Goal: Book appointment/travel/reservation

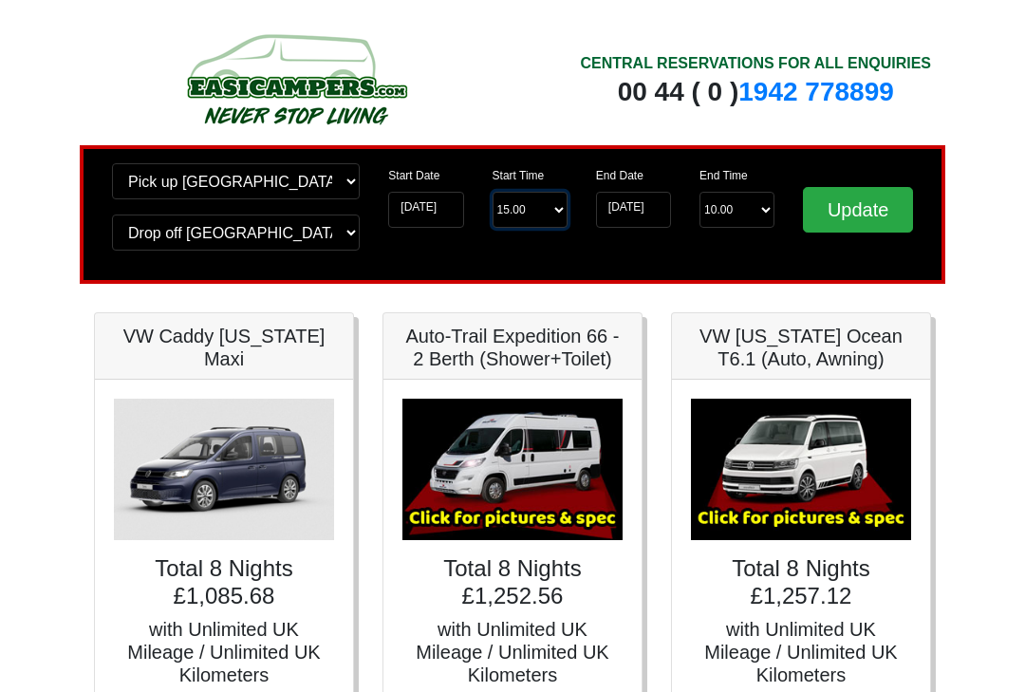
click at [521, 214] on select "Start Time 15.00 -------- 11.00 am ([DATE] & [DATE] Only) 12.00 pm ([DATE]) 13.…" at bounding box center [530, 210] width 75 height 36
click at [635, 218] on input "[DATE]" at bounding box center [633, 210] width 75 height 36
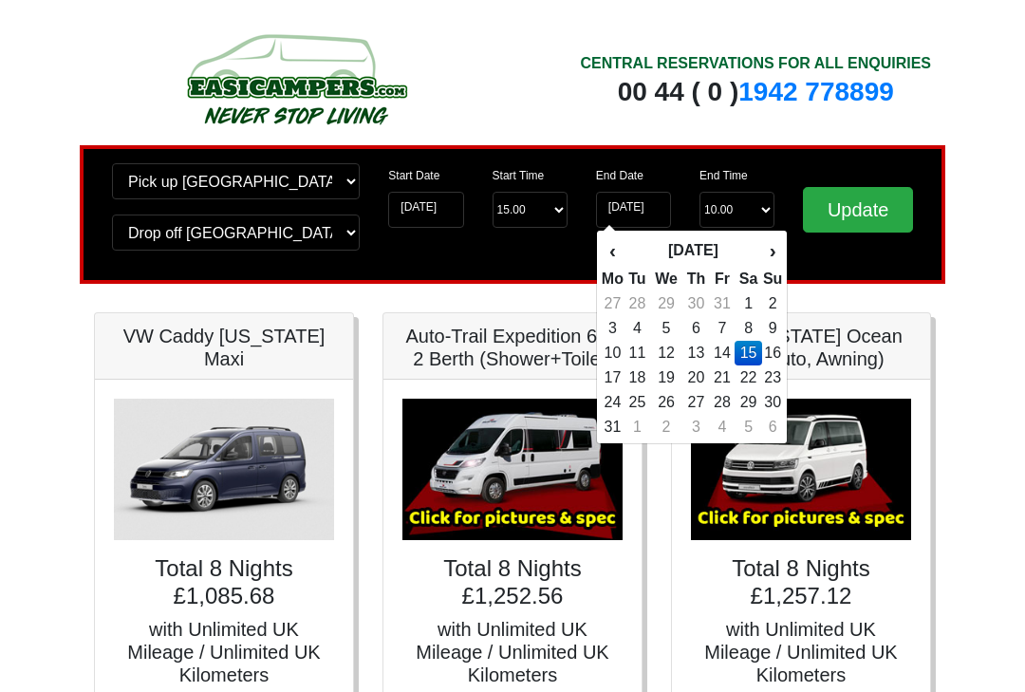
click at [729, 358] on td "14" at bounding box center [723, 353] width 26 height 25
type input "[DATE]"
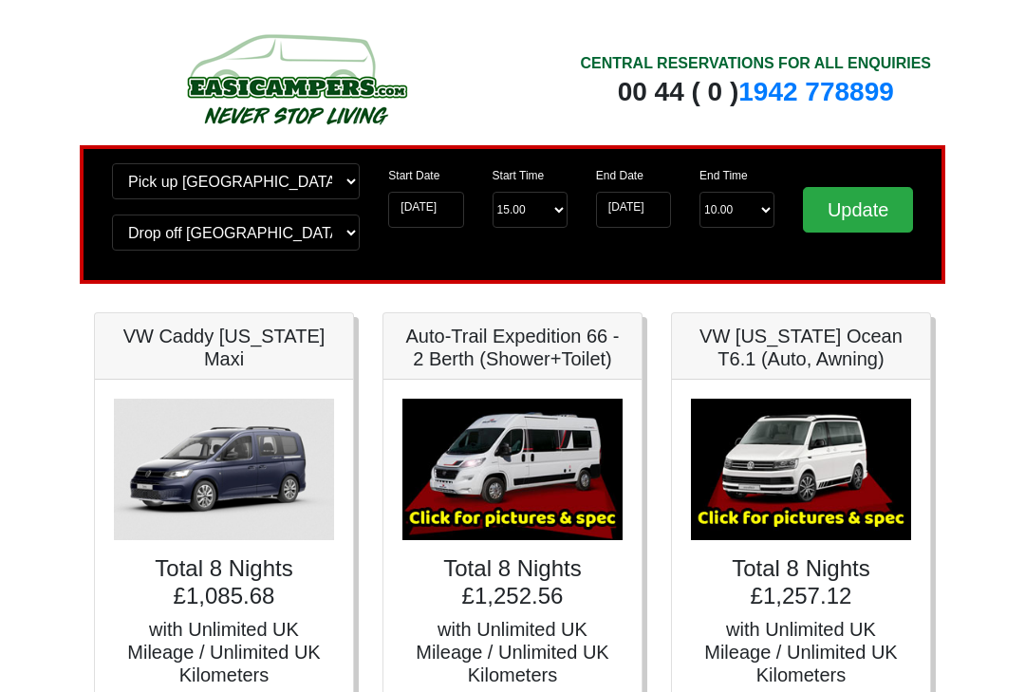
click at [864, 211] on input "Update" at bounding box center [858, 210] width 110 height 46
click at [878, 224] on input "Update" at bounding box center [858, 210] width 110 height 46
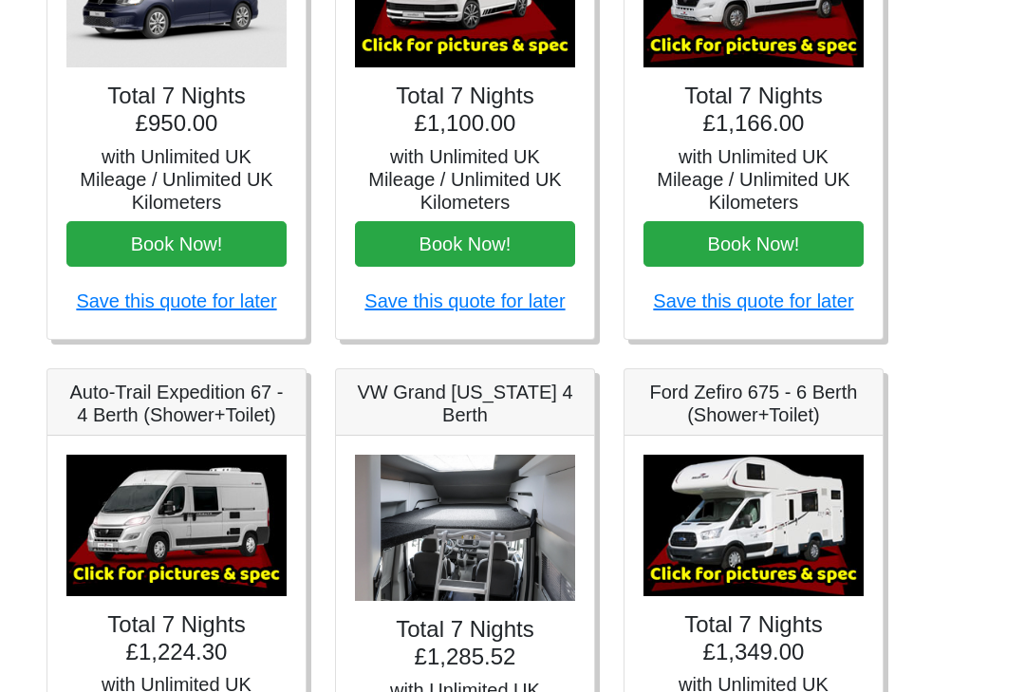
scroll to position [680, 0]
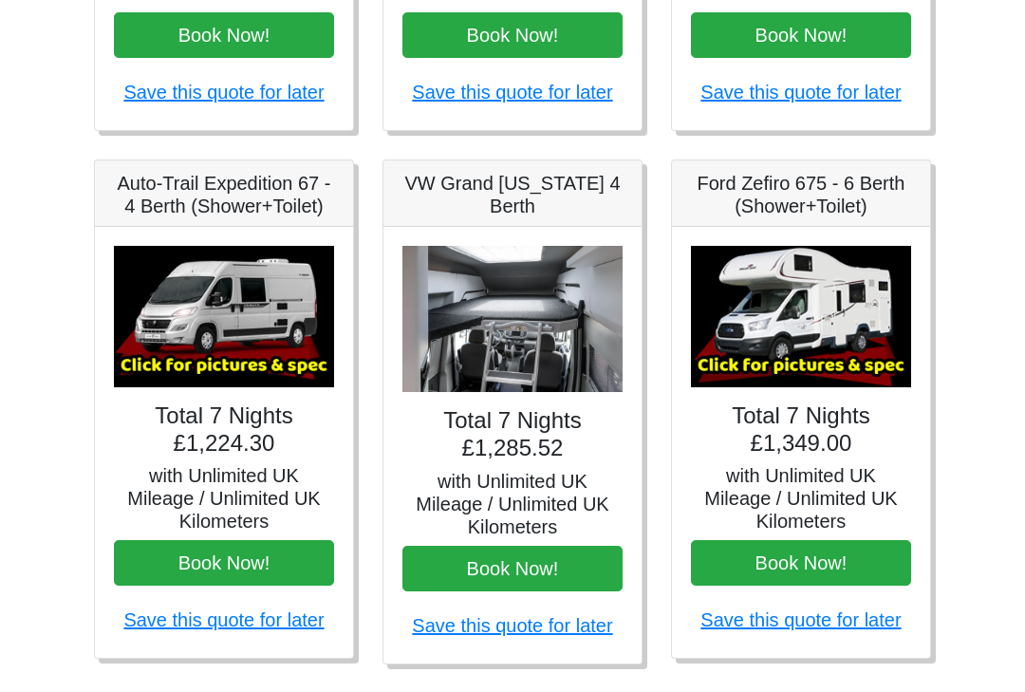
click at [829, 302] on img at bounding box center [801, 317] width 220 height 141
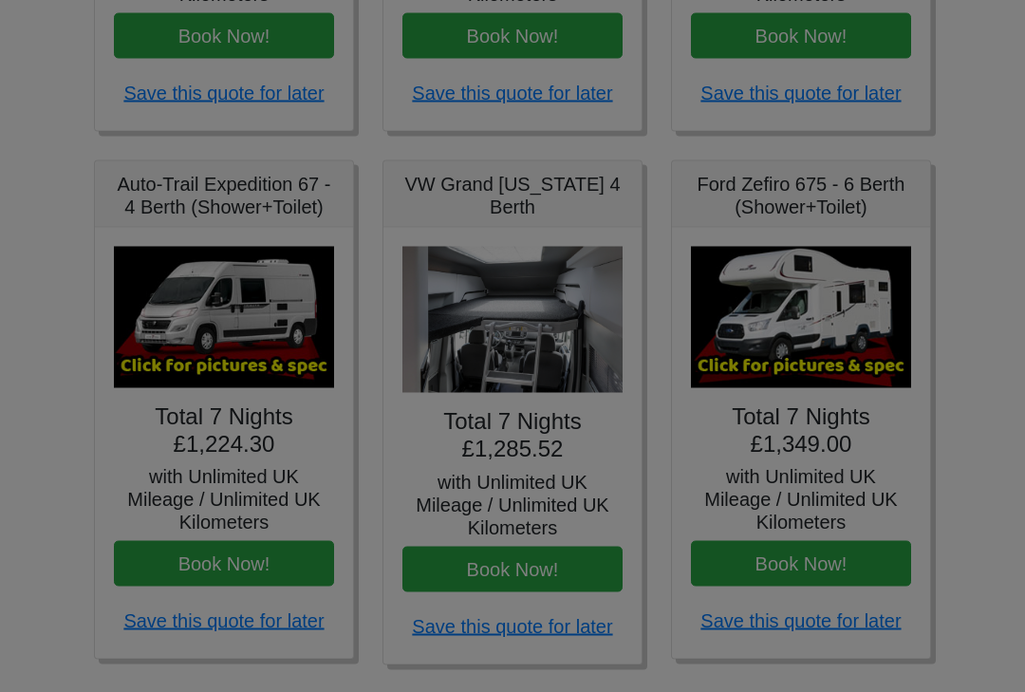
scroll to position [681, 0]
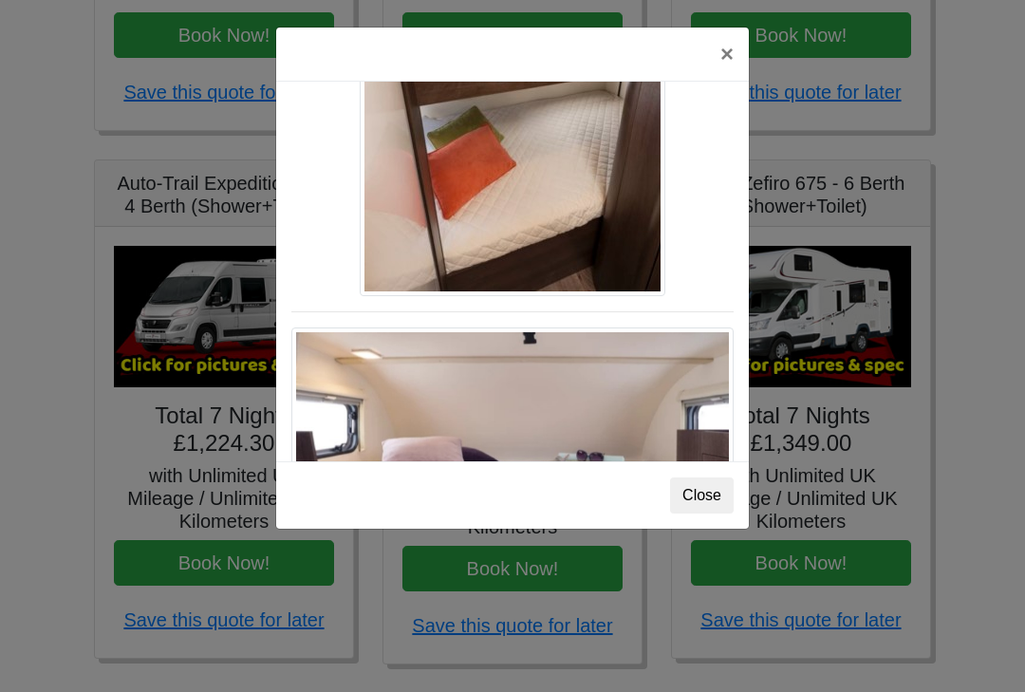
click at [740, 58] on button "×" at bounding box center [727, 54] width 44 height 53
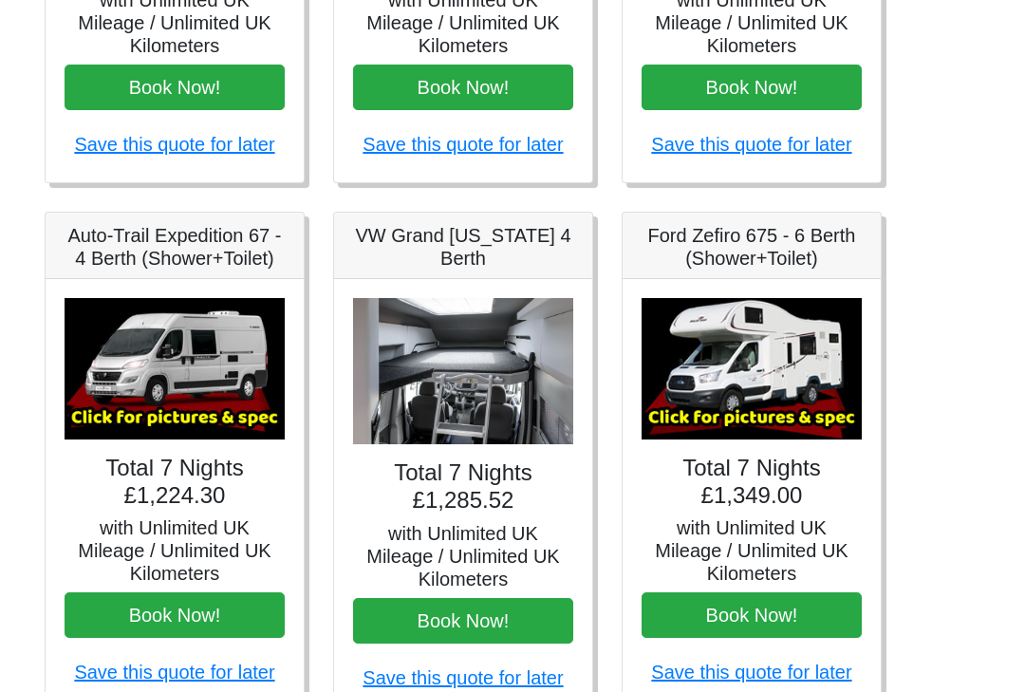
scroll to position [699, 0]
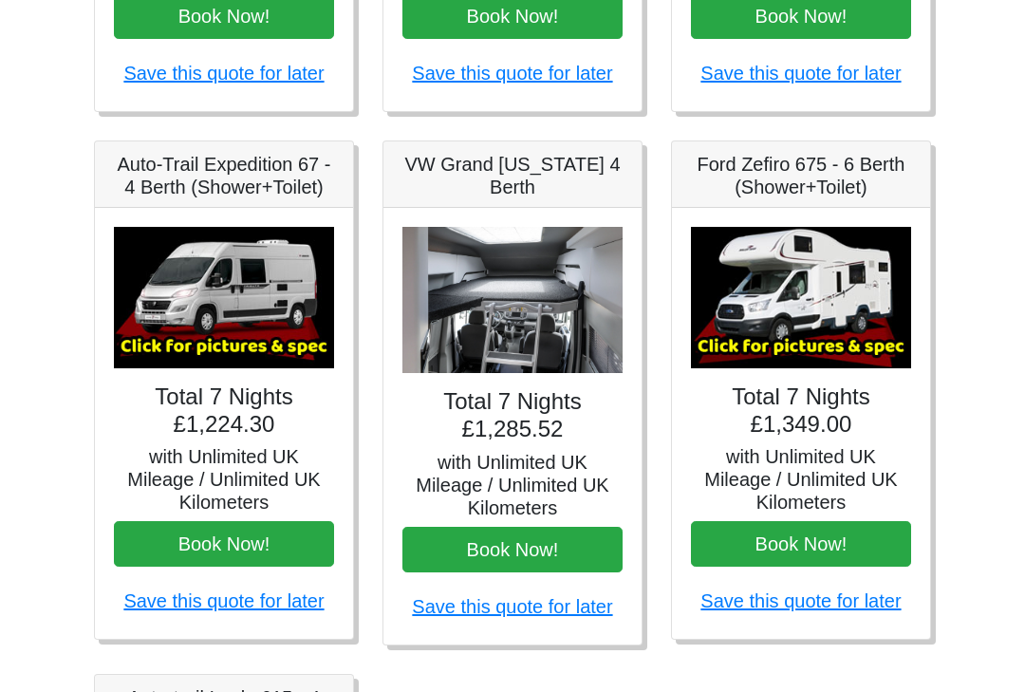
click at [499, 326] on img at bounding box center [512, 301] width 220 height 147
click at [503, 407] on h4 "Total 7 Nights £1,285.52" at bounding box center [512, 416] width 220 height 55
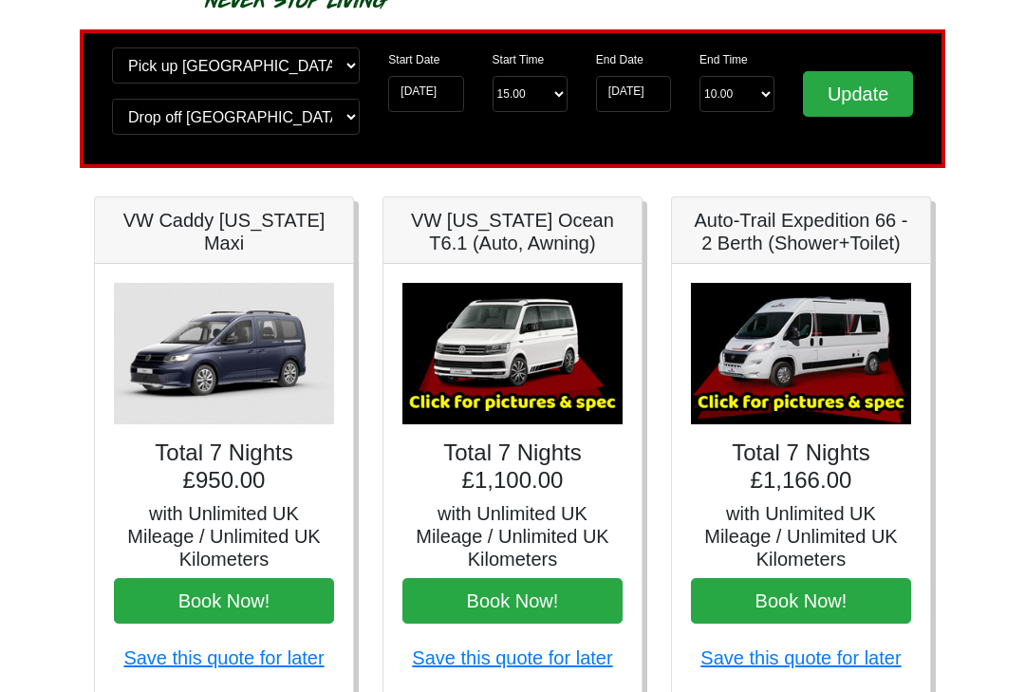
scroll to position [0, 0]
